Goal: Task Accomplishment & Management: Use online tool/utility

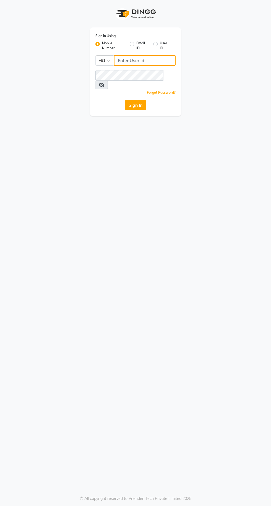
click at [144, 62] on input "Username" at bounding box center [145, 60] width 62 height 11
type input "8910224875"
click at [125, 100] on button "Sign In" at bounding box center [135, 105] width 21 height 11
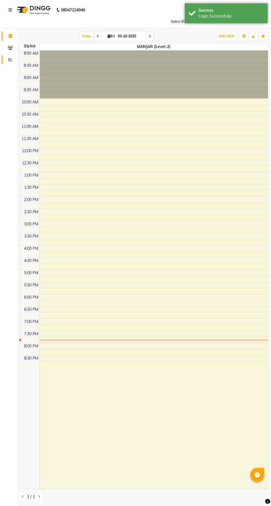
click at [9, 62] on span at bounding box center [11, 60] width 10 height 6
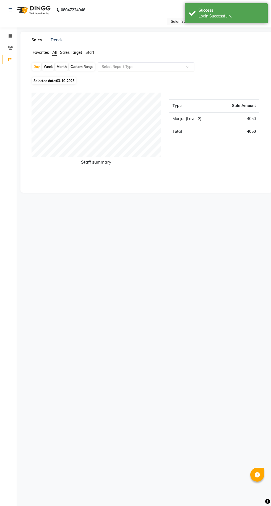
click at [129, 66] on input "text" at bounding box center [141, 67] width 80 height 6
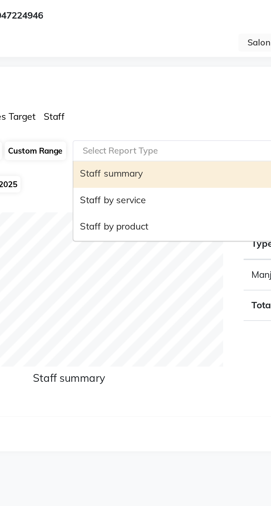
click at [121, 88] on div "Staff by service" at bounding box center [146, 87] width 96 height 11
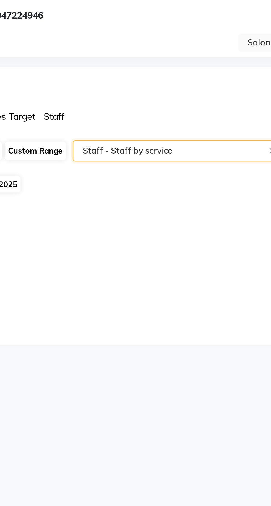
select select "csv"
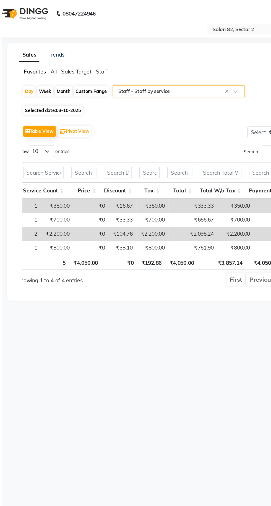
scroll to position [0, 181]
